Goal: Navigation & Orientation: Find specific page/section

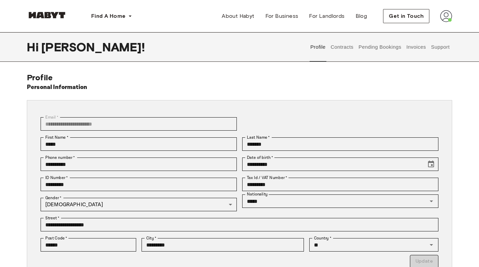
click at [349, 45] on button "Contracts" at bounding box center [342, 47] width 24 height 30
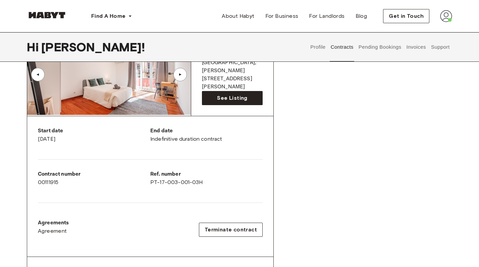
scroll to position [62, 0]
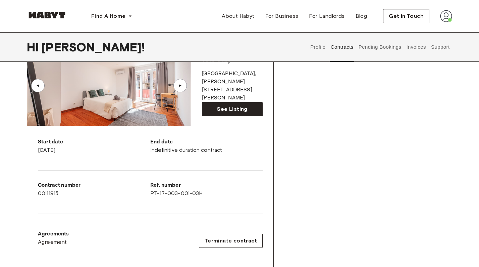
click at [389, 43] on button "Pending Bookings" at bounding box center [379, 47] width 45 height 30
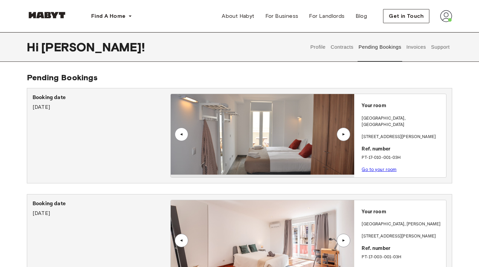
click at [412, 48] on button "Invoices" at bounding box center [415, 47] width 21 height 30
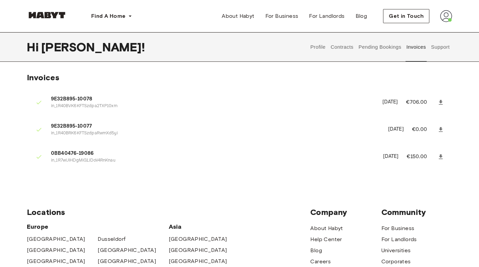
click at [402, 47] on div "Profile Contracts Pending Bookings Invoices Support" at bounding box center [380, 47] width 144 height 30
click at [443, 47] on button "Support" at bounding box center [440, 47] width 20 height 30
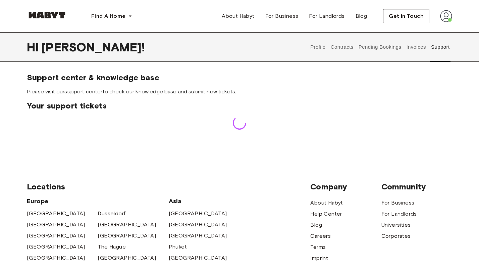
click at [341, 48] on button "Contracts" at bounding box center [342, 47] width 24 height 30
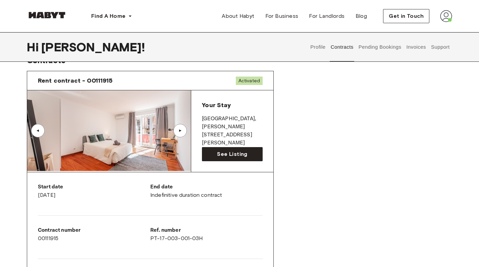
scroll to position [18, 0]
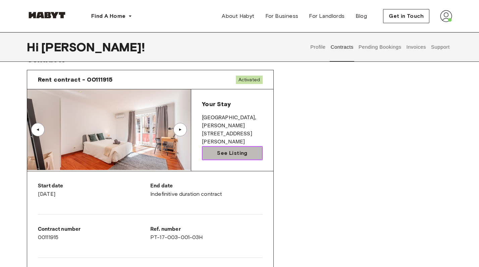
click at [229, 154] on span "See Listing" at bounding box center [232, 153] width 30 height 8
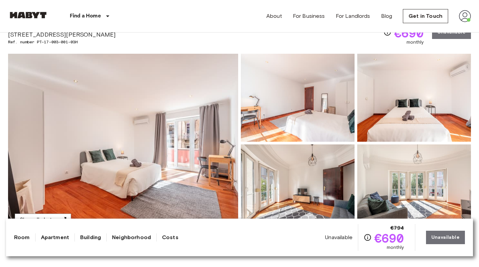
scroll to position [58, 0]
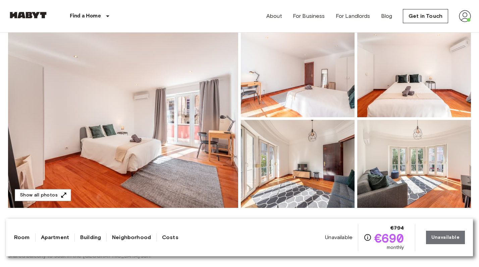
click at [218, 125] on img at bounding box center [123, 118] width 230 height 178
